Goal: Task Accomplishment & Management: Complete application form

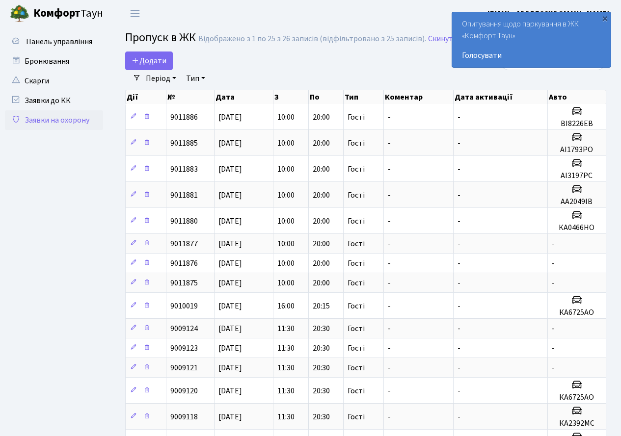
select select "25"
click at [140, 59] on span "Додати" at bounding box center [148, 60] width 35 height 11
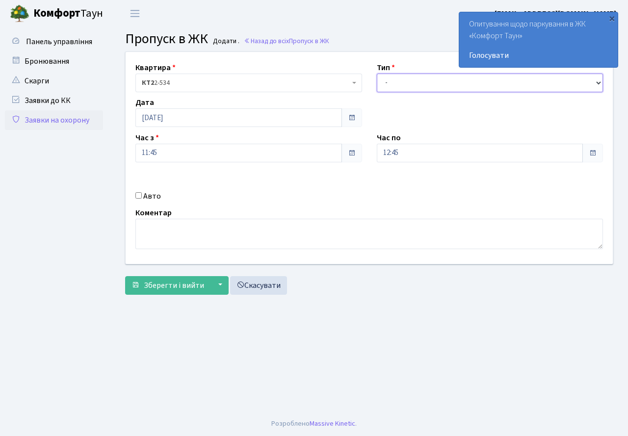
click at [396, 91] on select "- Доставка Таксі Гості Сервіс" at bounding box center [490, 83] width 227 height 19
select select "3"
click at [377, 74] on select "- Доставка Таксі Гості Сервіс" at bounding box center [490, 83] width 227 height 19
click at [407, 153] on input "12:45" at bounding box center [480, 153] width 207 height 19
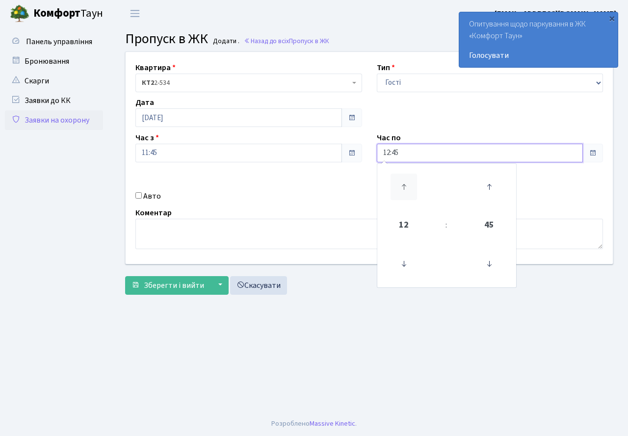
click at [403, 177] on icon at bounding box center [403, 187] width 26 height 26
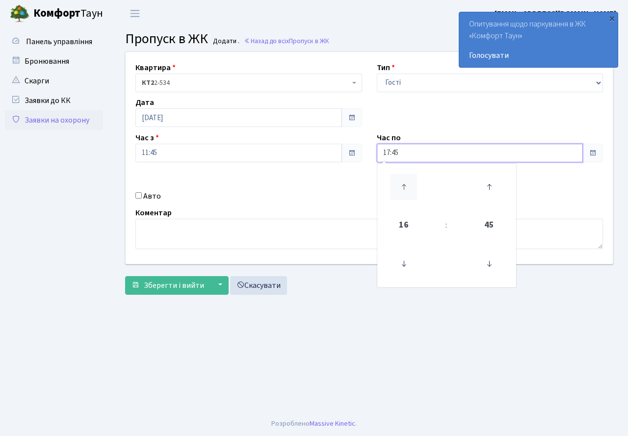
click at [403, 177] on icon at bounding box center [403, 187] width 26 height 26
type input "20:45"
drag, startPoint x: 306, startPoint y: 212, endPoint x: 262, endPoint y: 203, distance: 44.1
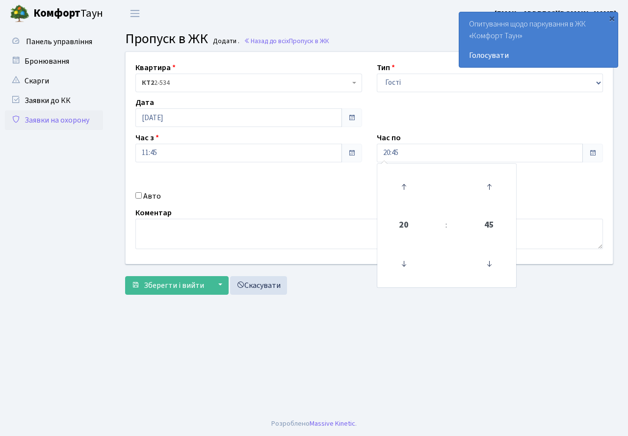
click at [299, 210] on div "Коментар" at bounding box center [369, 228] width 482 height 42
click at [139, 196] on input "Авто" at bounding box center [138, 195] width 6 height 6
checkbox input "true"
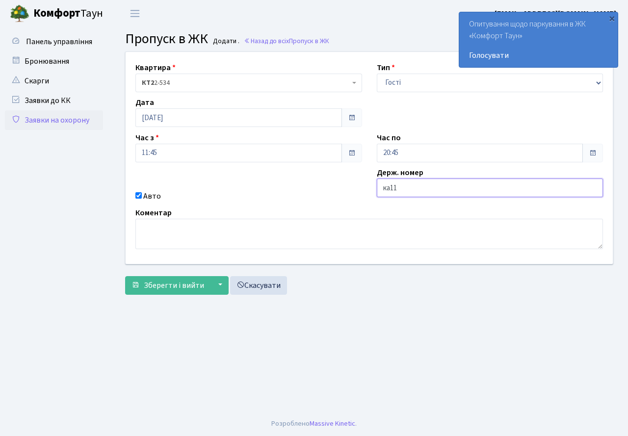
type input "КА1183ЕЕ"
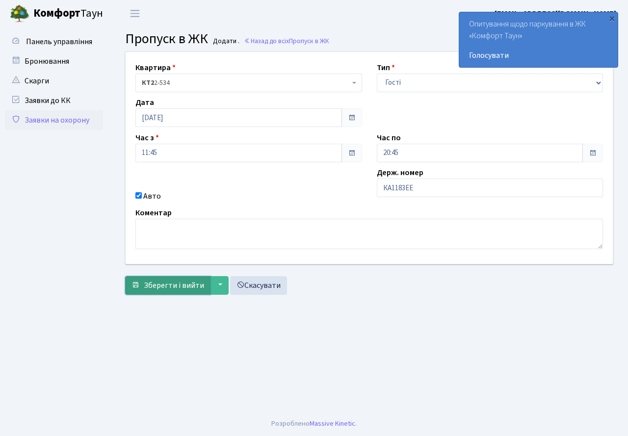
click at [171, 281] on span "Зберегти і вийти" at bounding box center [174, 285] width 60 height 11
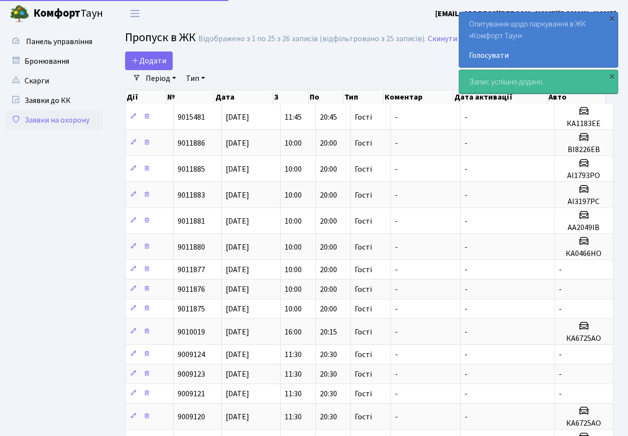
select select "25"
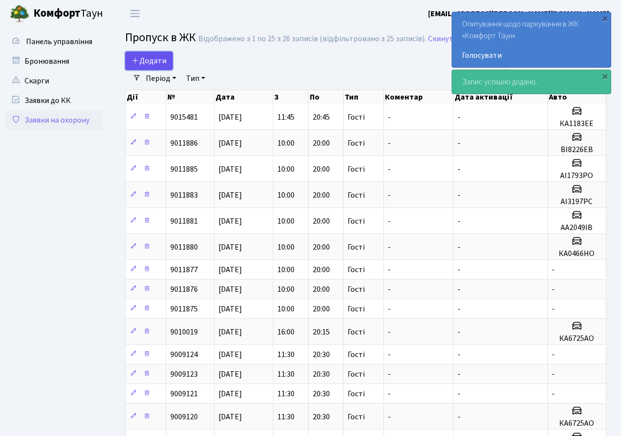
click at [147, 62] on span "Додати" at bounding box center [148, 60] width 35 height 11
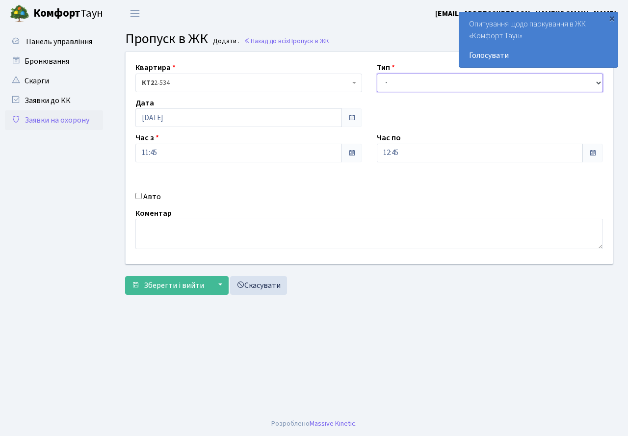
drag, startPoint x: 442, startPoint y: 84, endPoint x: 442, endPoint y: 92, distance: 7.4
click at [442, 86] on select "- Доставка Таксі Гості Сервіс" at bounding box center [490, 83] width 227 height 19
select select "3"
click at [377, 74] on select "- Доставка Таксі Гості Сервіс" at bounding box center [490, 83] width 227 height 19
drag, startPoint x: 423, startPoint y: 153, endPoint x: 419, endPoint y: 161, distance: 9.5
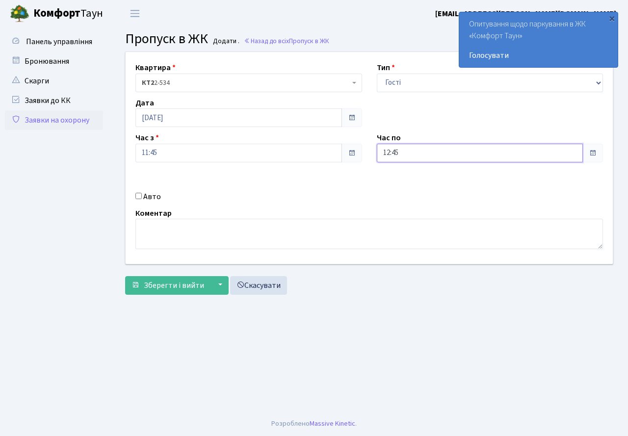
click at [422, 155] on input "12:45" at bounding box center [480, 153] width 207 height 19
click at [401, 182] on icon at bounding box center [403, 187] width 26 height 26
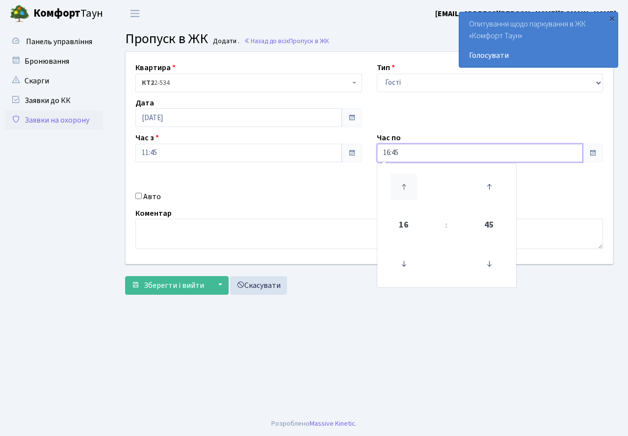
click at [401, 182] on icon at bounding box center [403, 187] width 26 height 26
type input "19:45"
drag, startPoint x: 292, startPoint y: 198, endPoint x: 144, endPoint y: 222, distance: 150.0
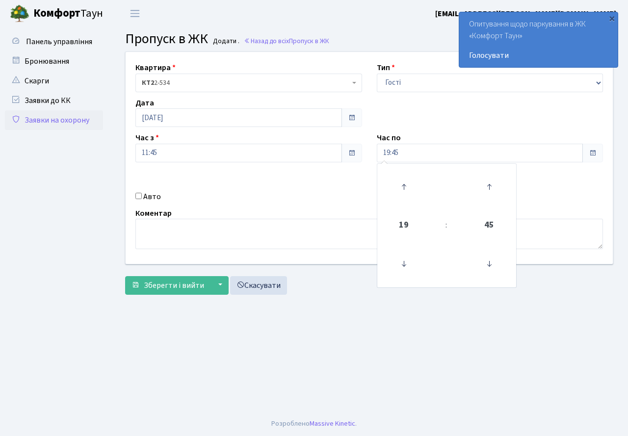
click at [284, 204] on div "Квартира <b>КТ2</b>&nbsp;&nbsp;&nbsp;2-534 КТ2 2-534 Тип - Доставка Таксі Гості…" at bounding box center [369, 158] width 502 height 212
click at [137, 197] on input "Авто" at bounding box center [138, 195] width 6 height 6
checkbox input "true"
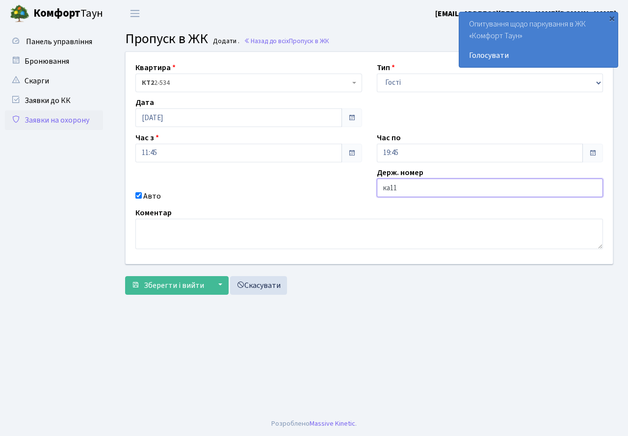
type input "КА1183ІВ"
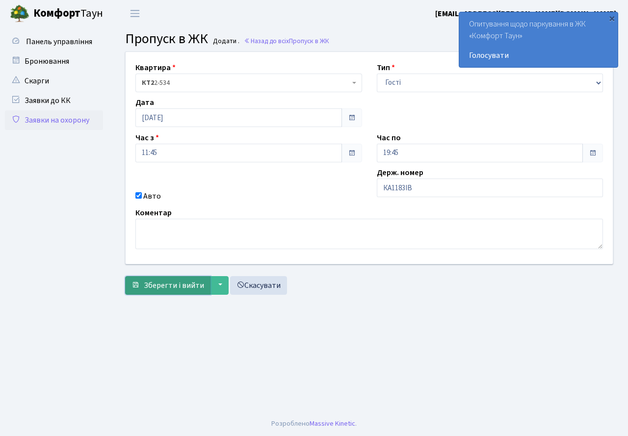
click at [173, 287] on span "Зберегти і вийти" at bounding box center [174, 285] width 60 height 11
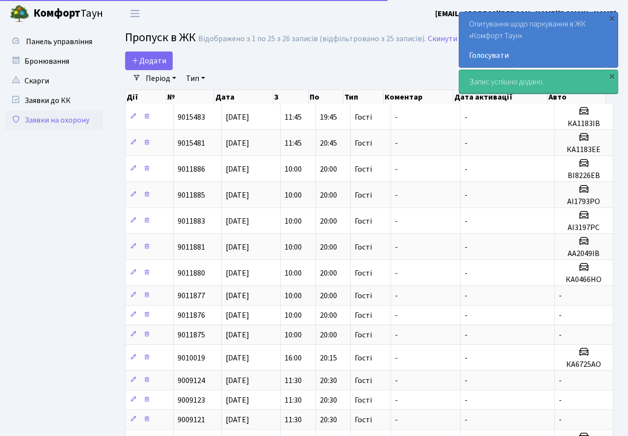
select select "25"
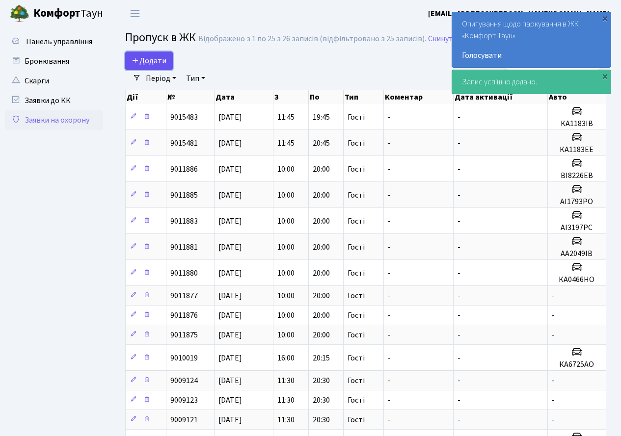
click at [155, 61] on span "Додати" at bounding box center [148, 60] width 35 height 11
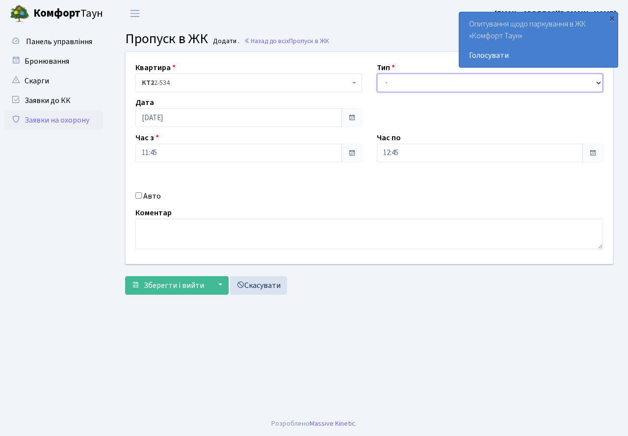
drag, startPoint x: 407, startPoint y: 84, endPoint x: 409, endPoint y: 89, distance: 5.3
click at [408, 85] on select "- Доставка Таксі Гості Сервіс" at bounding box center [490, 83] width 227 height 19
select select "3"
click at [377, 74] on select "- Доставка Таксі Гості Сервіс" at bounding box center [490, 83] width 227 height 19
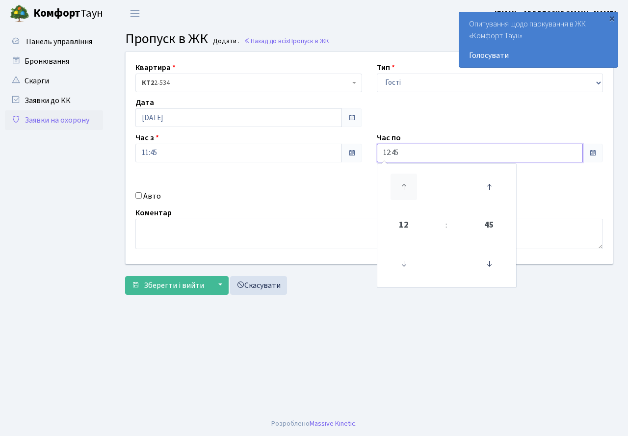
drag, startPoint x: 413, startPoint y: 154, endPoint x: 411, endPoint y: 191, distance: 37.3
click at [415, 160] on input "12:45" at bounding box center [480, 153] width 207 height 19
click at [411, 184] on icon at bounding box center [403, 187] width 26 height 26
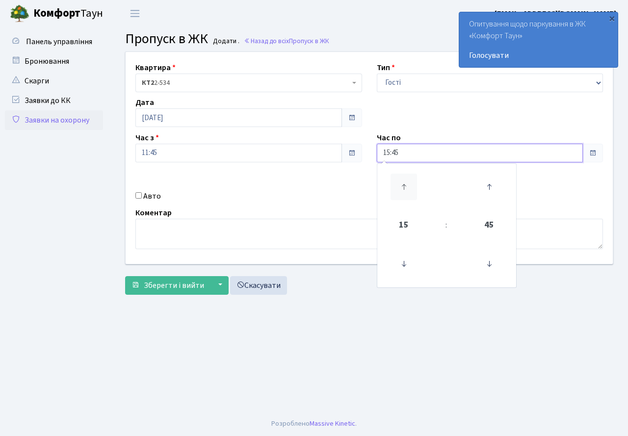
click at [411, 184] on icon at bounding box center [403, 187] width 26 height 26
type input "19:45"
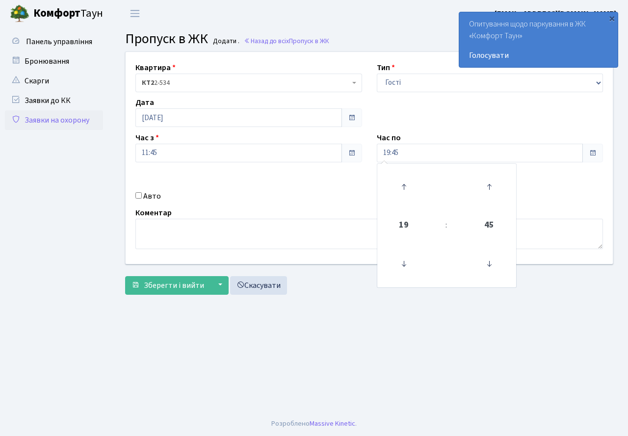
click at [316, 199] on div "Авто" at bounding box center [248, 196] width 241 height 12
click at [140, 196] on input "Авто" at bounding box center [138, 195] width 6 height 6
checkbox input "true"
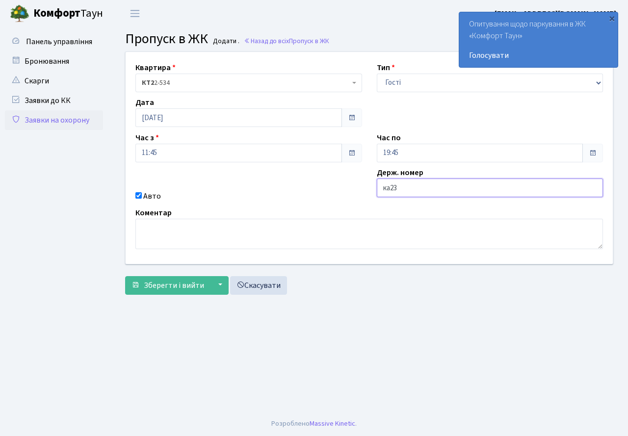
type input "КА2392МС"
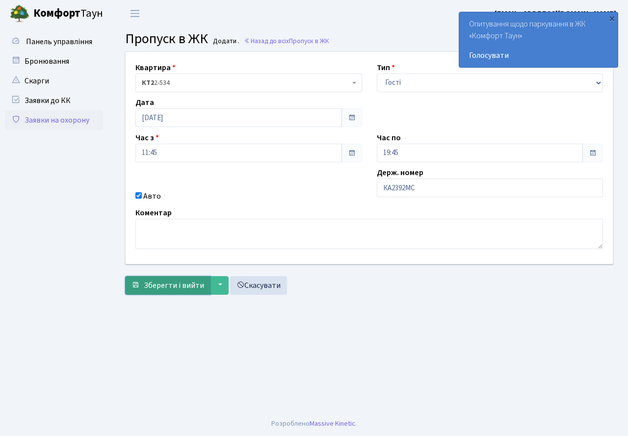
click at [172, 284] on span "Зберегти і вийти" at bounding box center [174, 285] width 60 height 11
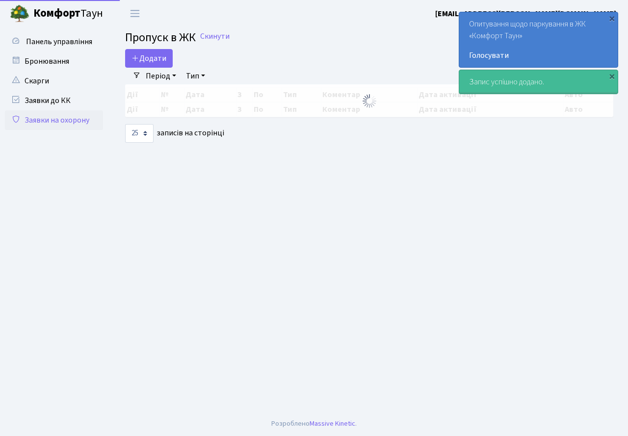
select select "25"
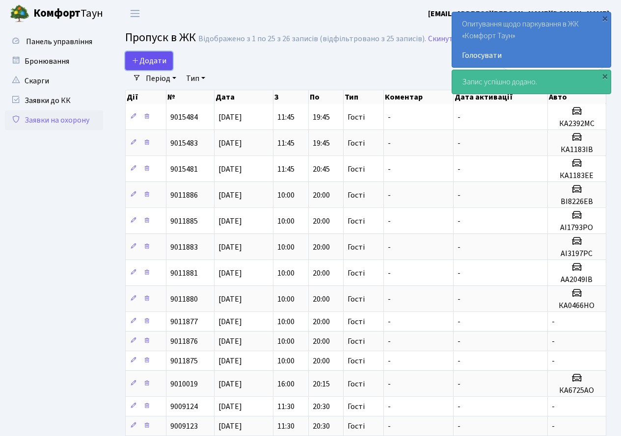
click at [145, 61] on span "Додати" at bounding box center [148, 60] width 35 height 11
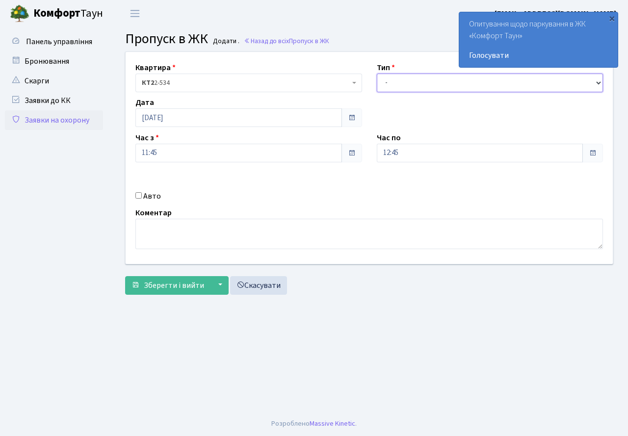
click at [409, 87] on select "- Доставка Таксі Гості Сервіс" at bounding box center [490, 83] width 227 height 19
select select "3"
click at [377, 74] on select "- Доставка Таксі Гості Сервіс" at bounding box center [490, 83] width 227 height 19
drag, startPoint x: 408, startPoint y: 155, endPoint x: 407, endPoint y: 160, distance: 5.4
click at [407, 160] on input "12:45" at bounding box center [480, 153] width 207 height 19
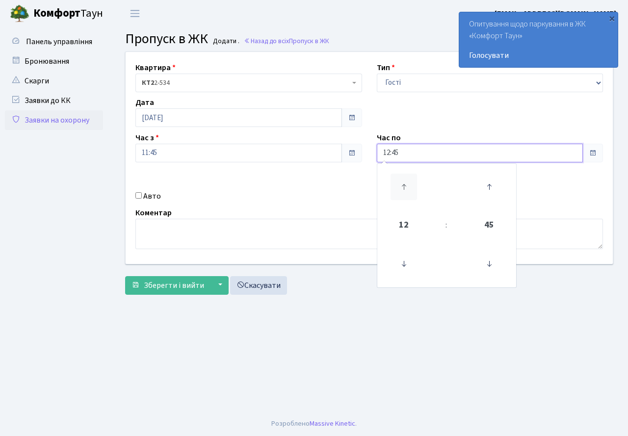
click at [403, 182] on icon at bounding box center [403, 187] width 26 height 26
click at [401, 184] on icon at bounding box center [403, 187] width 26 height 26
click at [400, 184] on icon at bounding box center [403, 187] width 26 height 26
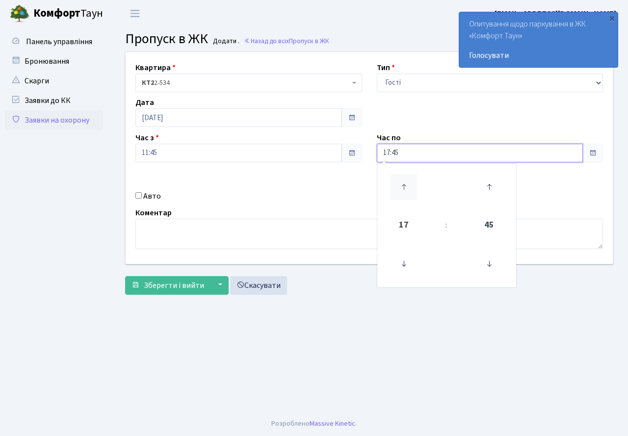
click at [400, 184] on icon at bounding box center [403, 187] width 26 height 26
type input "20:45"
click at [268, 208] on div "Коментар" at bounding box center [369, 228] width 482 height 42
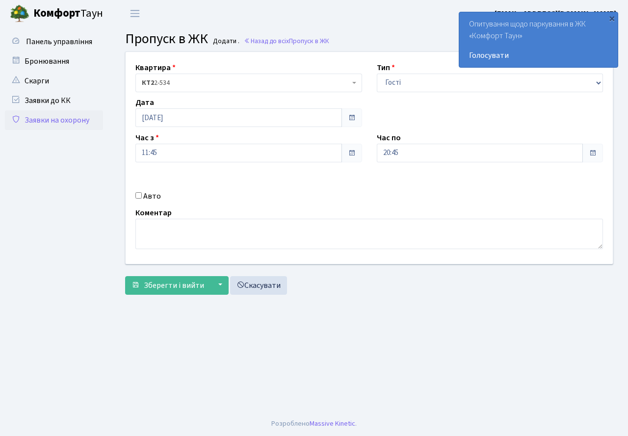
click at [141, 197] on input "Авто" at bounding box center [138, 195] width 6 height 6
checkbox input "true"
type input "КА6725АО"
click at [175, 290] on span "Зберегти і вийти" at bounding box center [174, 285] width 60 height 11
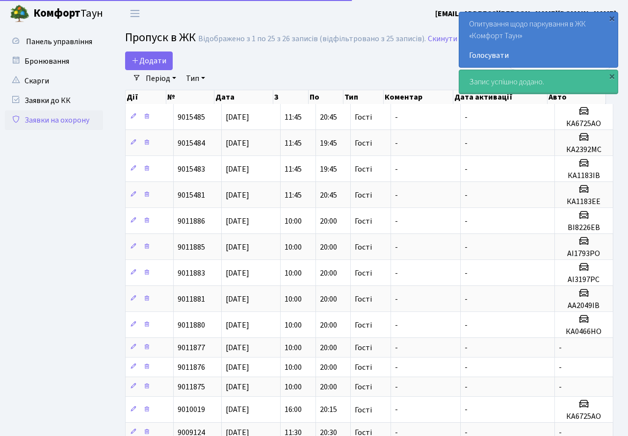
select select "25"
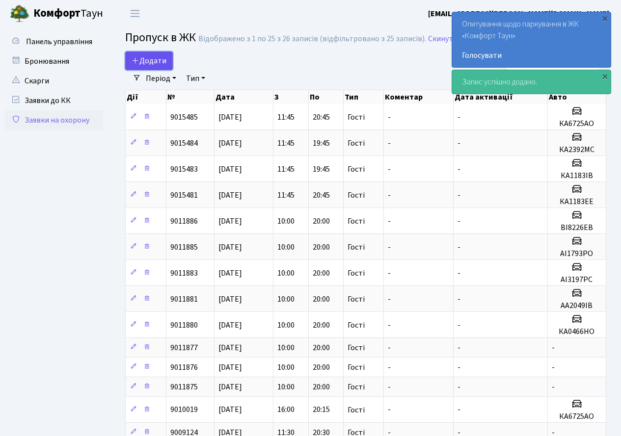
click at [150, 60] on span "Додати" at bounding box center [148, 60] width 35 height 11
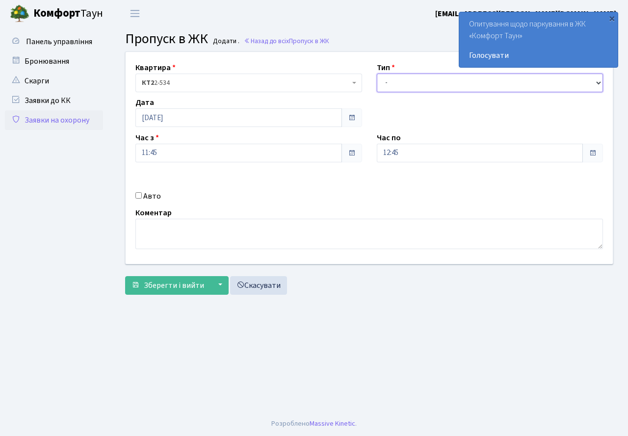
click at [408, 88] on select "- Доставка Таксі Гості Сервіс" at bounding box center [490, 83] width 227 height 19
select select "3"
click at [377, 74] on select "- Доставка Таксі Гості Сервіс" at bounding box center [490, 83] width 227 height 19
click at [411, 163] on div "Квартира <b>КТ2</b>&nbsp;&nbsp;&nbsp;2-534 КТ2 2-534 Тип - Доставка Таксі Гості…" at bounding box center [369, 158] width 502 height 212
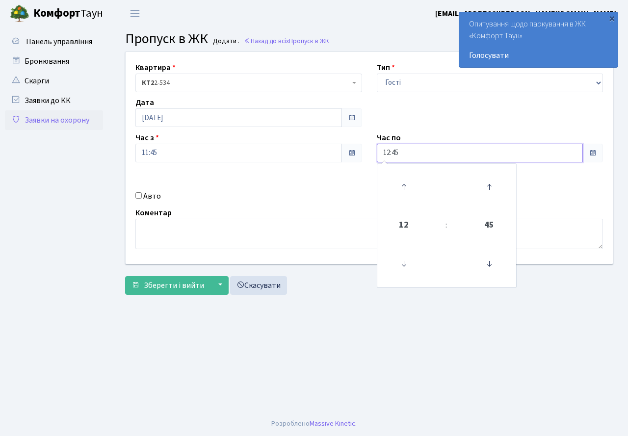
click at [411, 157] on input "12:45" at bounding box center [480, 153] width 207 height 19
click at [404, 174] on icon at bounding box center [403, 187] width 26 height 26
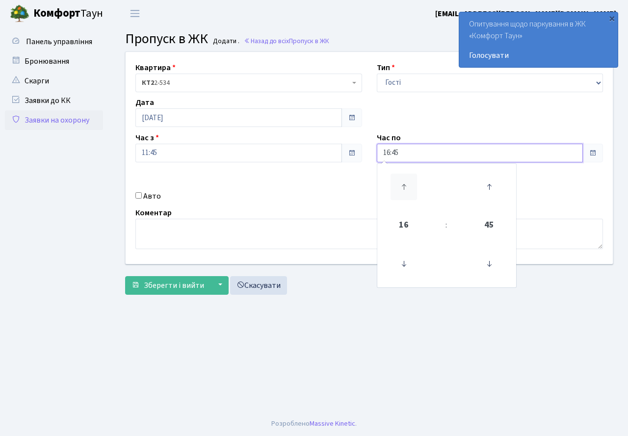
click at [404, 174] on icon at bounding box center [403, 187] width 26 height 26
type input "19:45"
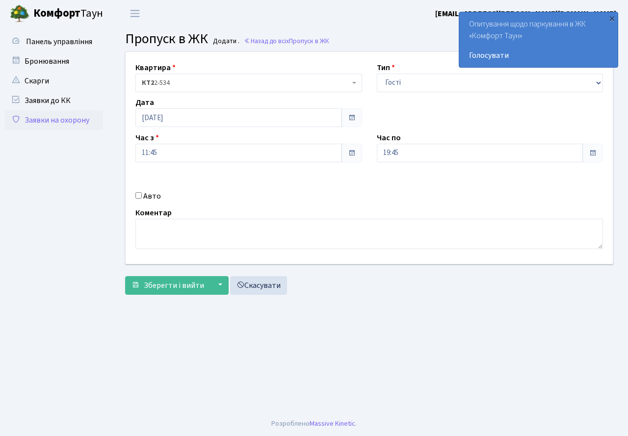
drag, startPoint x: 255, startPoint y: 195, endPoint x: 185, endPoint y: 191, distance: 69.7
click at [255, 195] on div "Авто" at bounding box center [248, 196] width 241 height 12
click at [164, 283] on span "Зберегти і вийти" at bounding box center [174, 285] width 60 height 11
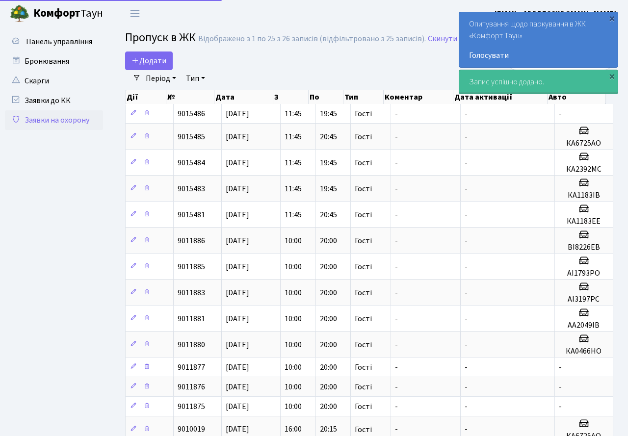
select select "25"
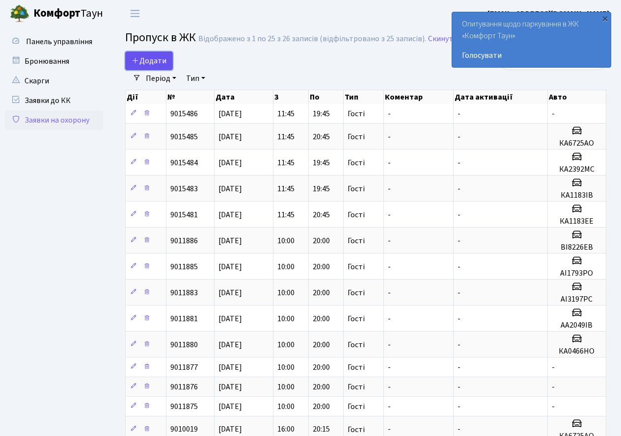
click at [152, 59] on span "Додати" at bounding box center [148, 60] width 35 height 11
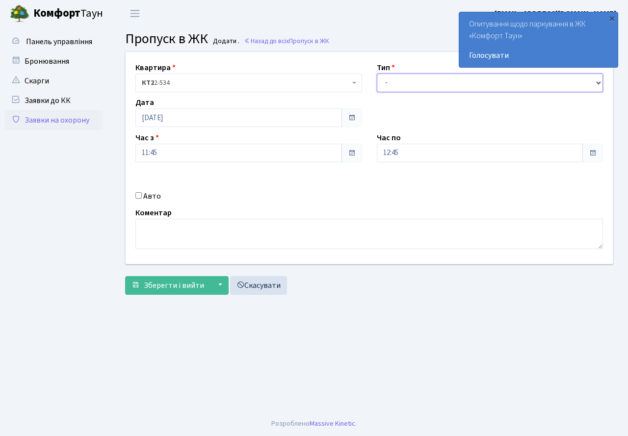
click at [423, 85] on select "- Доставка Таксі Гості Сервіс" at bounding box center [490, 83] width 227 height 19
select select "3"
click at [377, 74] on select "- Доставка Таксі Гості Сервіс" at bounding box center [490, 83] width 227 height 19
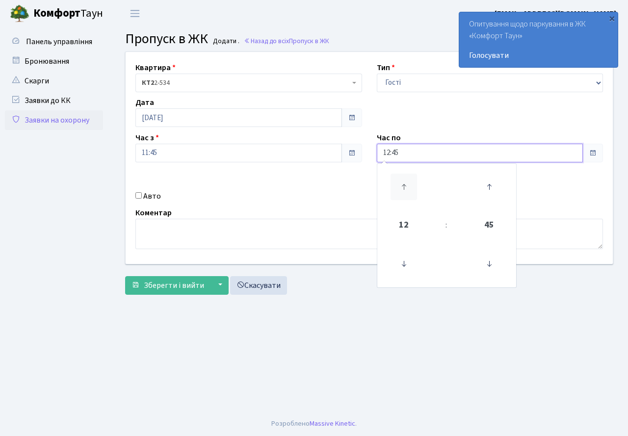
drag, startPoint x: 410, startPoint y: 152, endPoint x: 401, endPoint y: 176, distance: 25.6
click at [409, 157] on input "12:45" at bounding box center [480, 153] width 207 height 19
click at [401, 176] on icon at bounding box center [403, 187] width 26 height 26
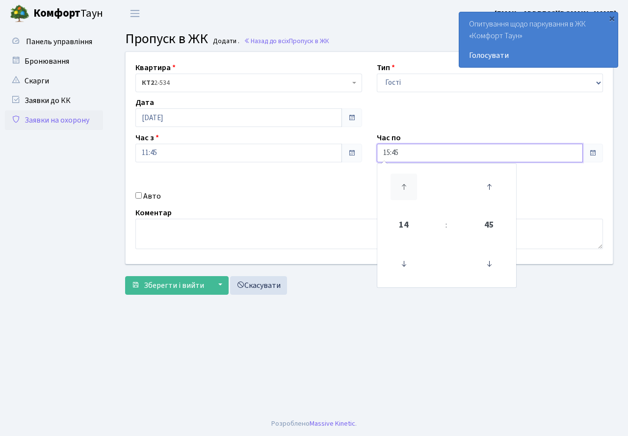
click at [401, 176] on icon at bounding box center [403, 187] width 26 height 26
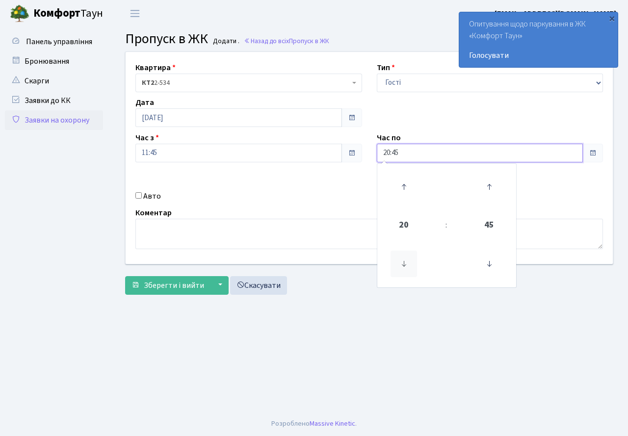
click at [399, 261] on icon at bounding box center [403, 264] width 26 height 26
type input "19:45"
click at [312, 208] on div "Коментар" at bounding box center [369, 228] width 482 height 42
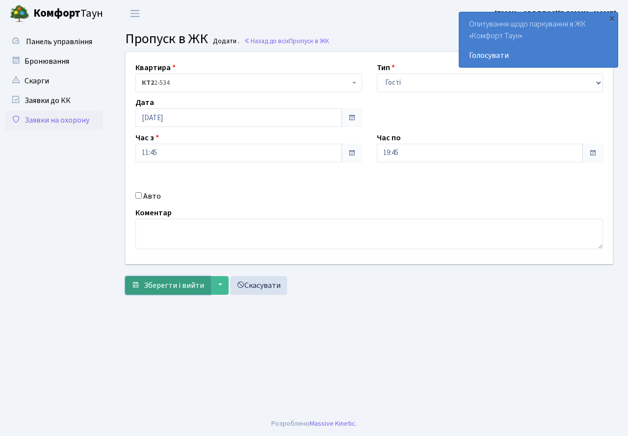
click at [161, 288] on span "Зберегти і вийти" at bounding box center [174, 285] width 60 height 11
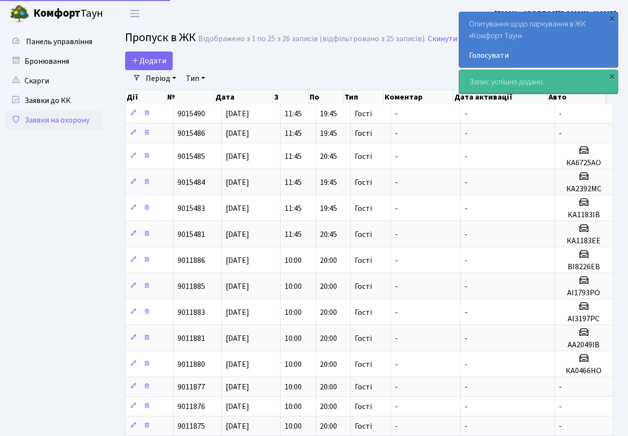
select select "25"
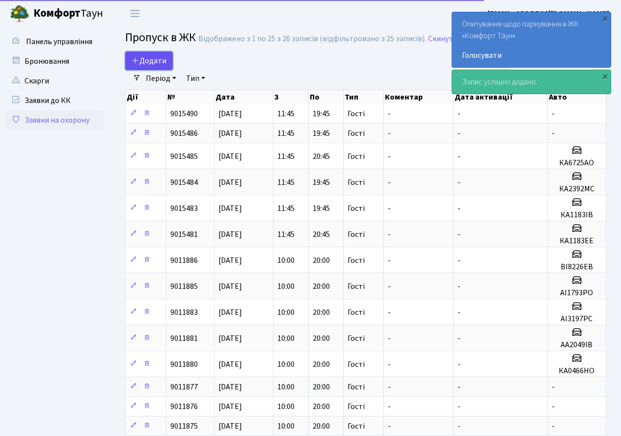
click at [144, 59] on span "Додати" at bounding box center [148, 60] width 35 height 11
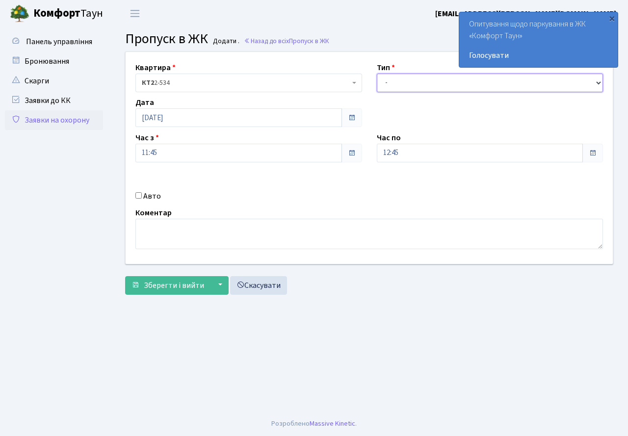
click at [409, 90] on select "- Доставка Таксі Гості Сервіс" at bounding box center [490, 83] width 227 height 19
select select "3"
click at [377, 74] on select "- Доставка Таксі Гості Сервіс" at bounding box center [490, 83] width 227 height 19
click at [416, 161] on input "12:45" at bounding box center [480, 153] width 207 height 19
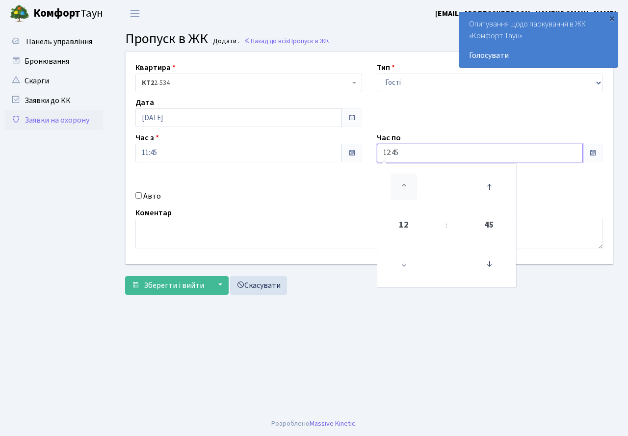
click at [409, 179] on icon at bounding box center [403, 187] width 26 height 26
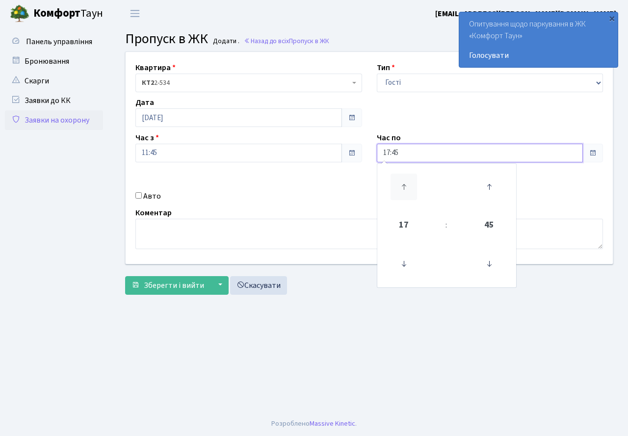
click at [409, 179] on icon at bounding box center [403, 187] width 26 height 26
type input "19:45"
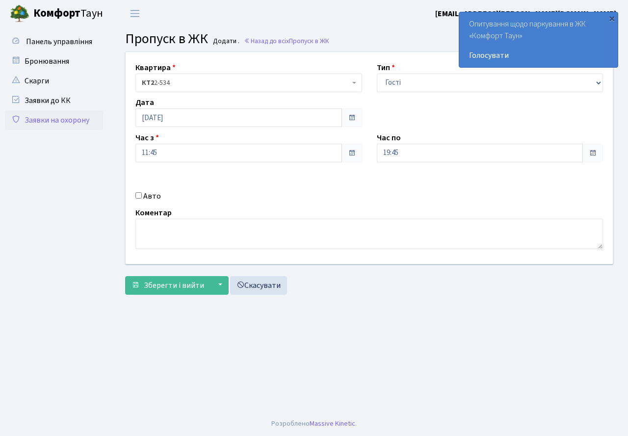
click at [320, 178] on div "Квартира <b>КТ2</b>&nbsp;&nbsp;&nbsp;2-534 КТ2 2-534 Тип - Доставка Таксі Гості…" at bounding box center [369, 158] width 502 height 212
click at [182, 282] on span "Зберегти і вийти" at bounding box center [174, 285] width 60 height 11
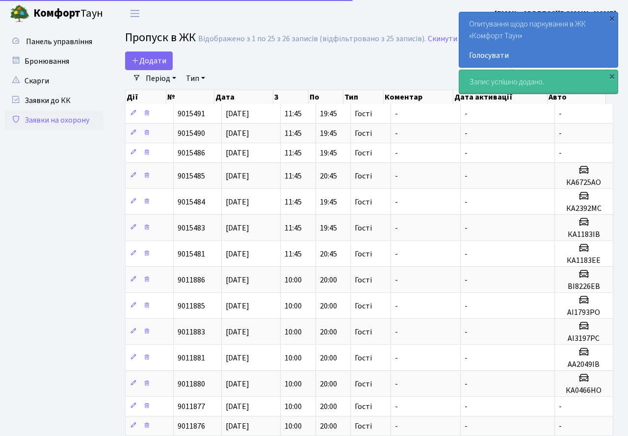
select select "25"
